Goal: Check status: Check status

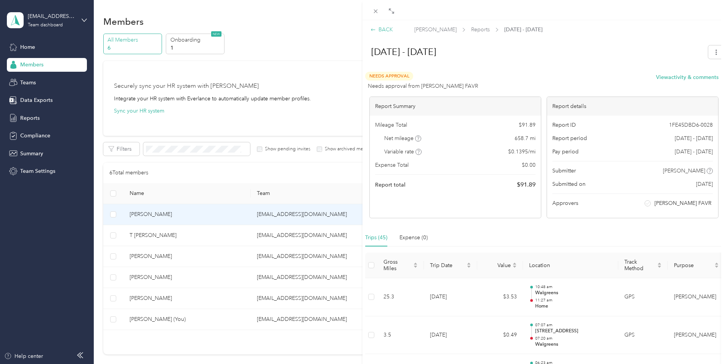
click at [388, 31] on div "BACK" at bounding box center [382, 30] width 22 height 8
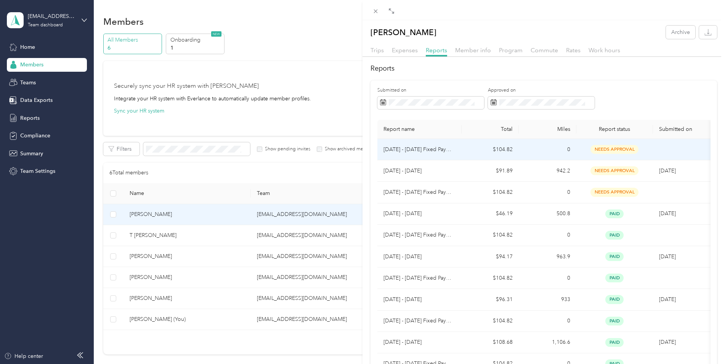
click at [446, 154] on td "[DATE] - [DATE] Fixed Payment" at bounding box center [419, 149] width 84 height 21
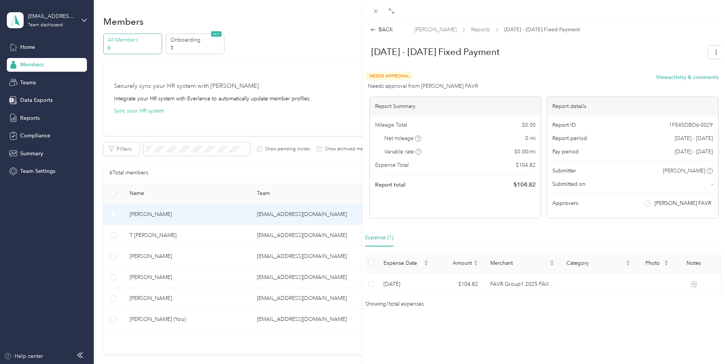
click at [387, 34] on div "BACK [PERSON_NAME] Reports [DATE] - [DATE] Fixed Payment [DATE] - [DATE] Fixed …" at bounding box center [544, 167] width 363 height 283
click at [387, 32] on div "BACK" at bounding box center [382, 30] width 22 height 8
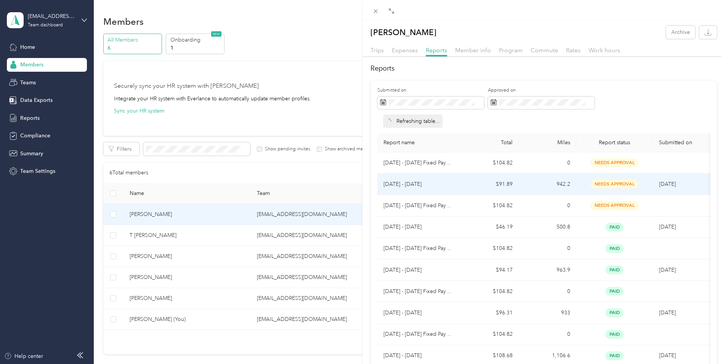
click at [442, 191] on td "[DATE] - [DATE]" at bounding box center [419, 183] width 84 height 21
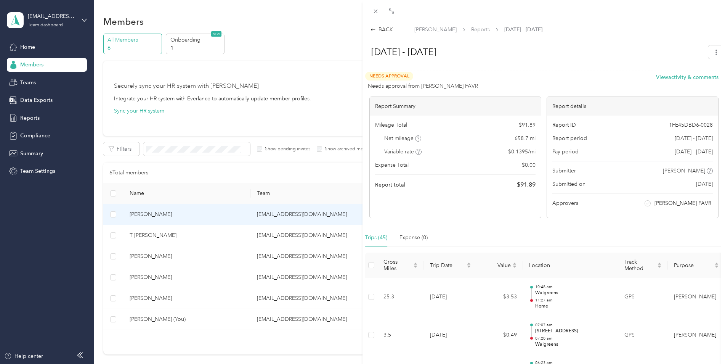
click at [51, 271] on div "BACK [PERSON_NAME] Reports [DATE] - [DATE] [DATE] - [DATE] Needs Approval Needs…" at bounding box center [362, 182] width 725 height 364
